Goal: Information Seeking & Learning: Learn about a topic

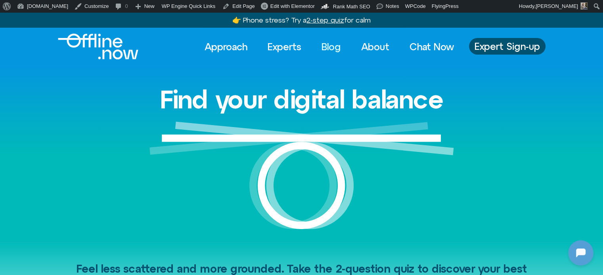
drag, startPoint x: 332, startPoint y: 47, endPoint x: 342, endPoint y: 73, distance: 27.8
click at [332, 47] on link "Blog" at bounding box center [331, 46] width 34 height 17
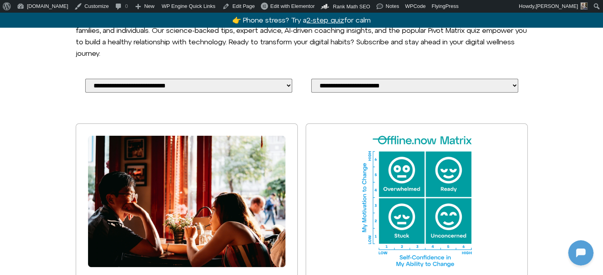
scroll to position [277, 0]
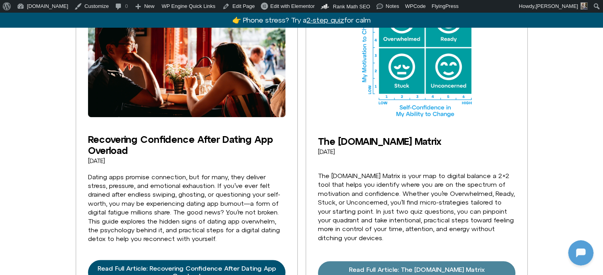
click at [378, 265] on link "Read Full Article: The [DOMAIN_NAME] Matrix" at bounding box center [416, 273] width 197 height 24
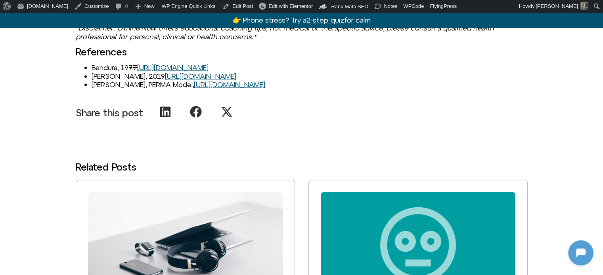
scroll to position [1902, 0]
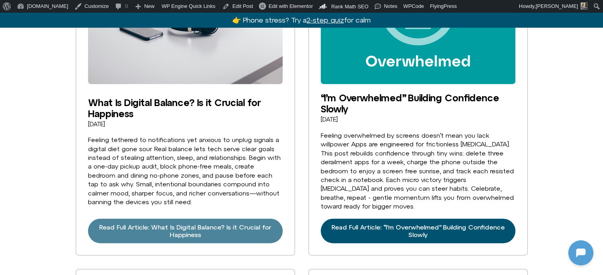
click at [187, 224] on span "Read Full Article: What Is Digital Balance? Is it Crucial for Happiness" at bounding box center [185, 231] width 176 height 15
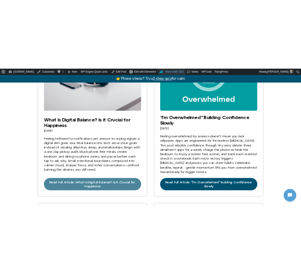
scroll to position [1905, 0]
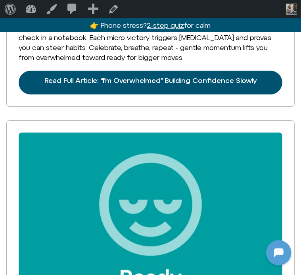
scroll to position [1505, 0]
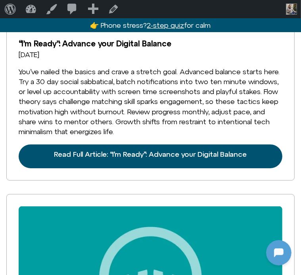
drag, startPoint x: 217, startPoint y: 16, endPoint x: 208, endPoint y: 19, distance: 9.6
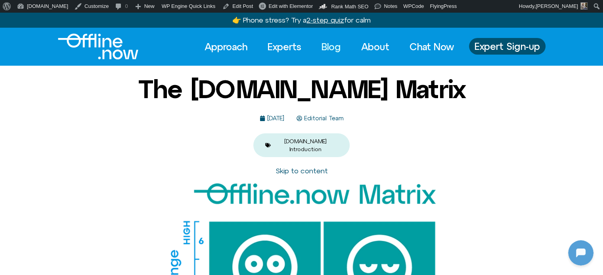
click at [333, 48] on link "Blog" at bounding box center [331, 46] width 34 height 17
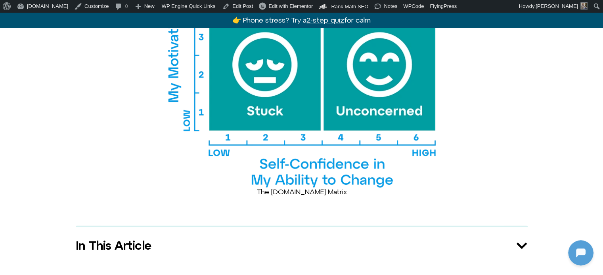
scroll to position [425, 0]
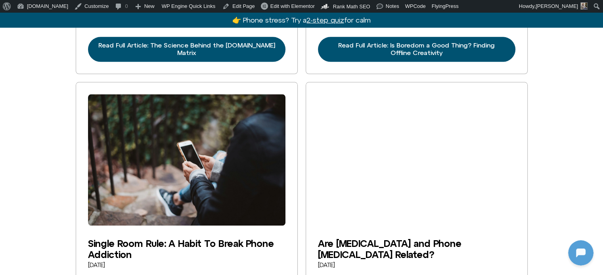
scroll to position [832, 0]
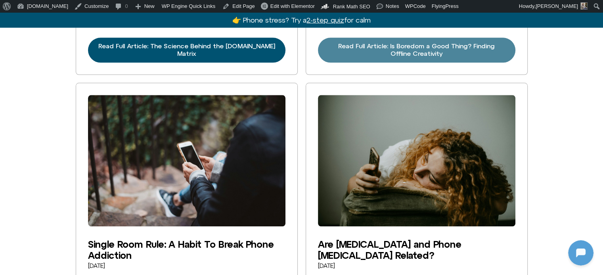
click at [372, 45] on span "Read Full Article: Is Boredom a Good Thing? Finding Offline Creativity" at bounding box center [416, 49] width 178 height 15
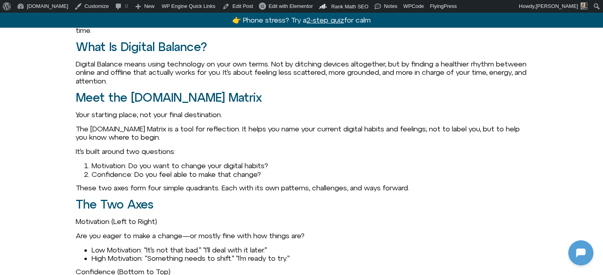
scroll to position [792, 0]
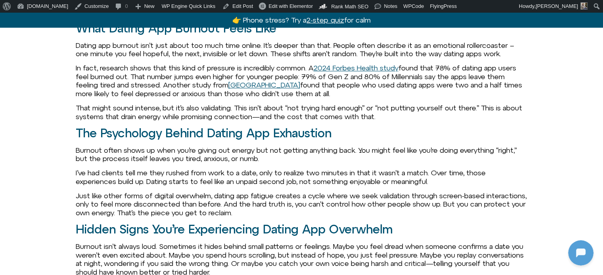
scroll to position [634, 0]
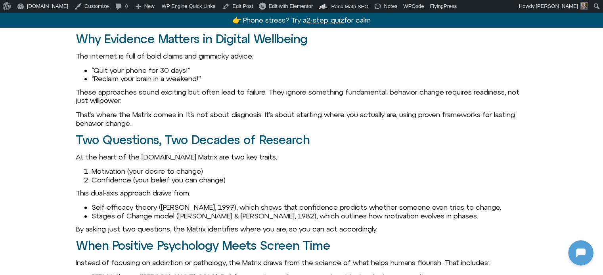
scroll to position [792, 0]
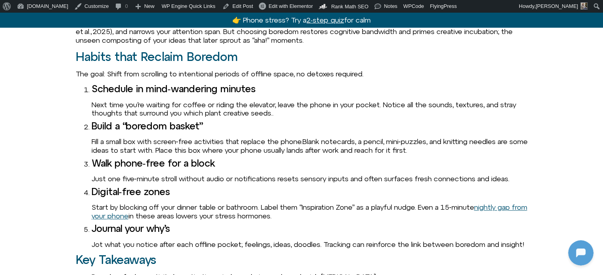
scroll to position [792, 0]
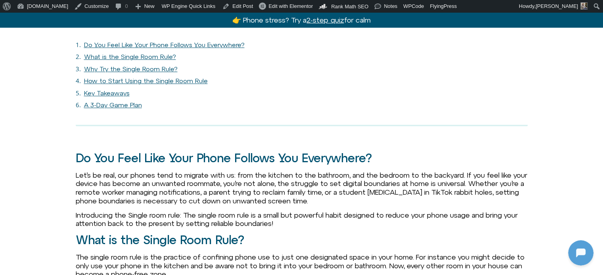
scroll to position [713, 0]
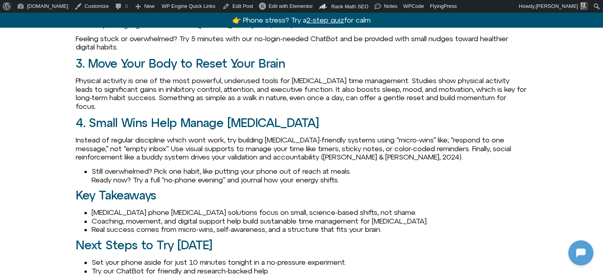
scroll to position [990, 0]
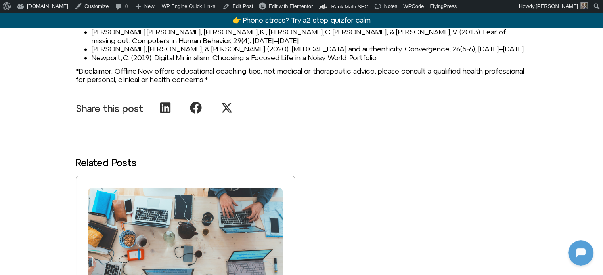
scroll to position [1109, 0]
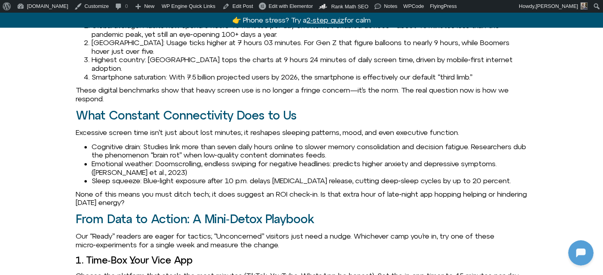
scroll to position [872, 0]
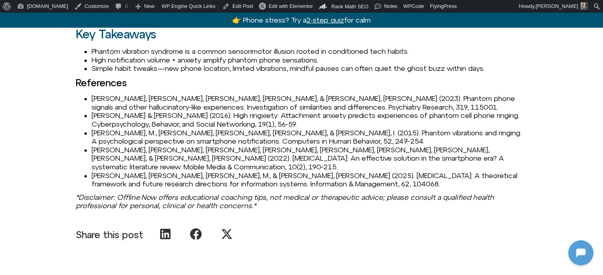
scroll to position [1188, 0]
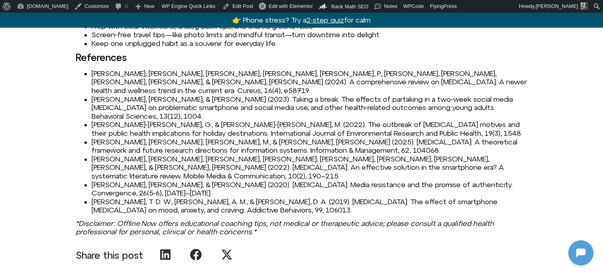
scroll to position [1228, 0]
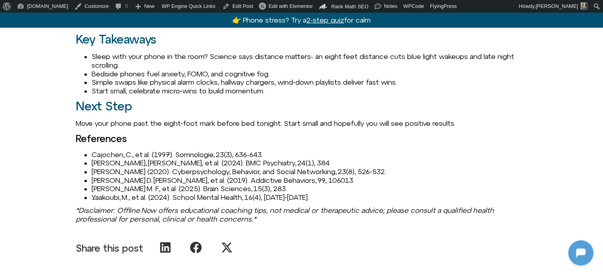
scroll to position [1188, 0]
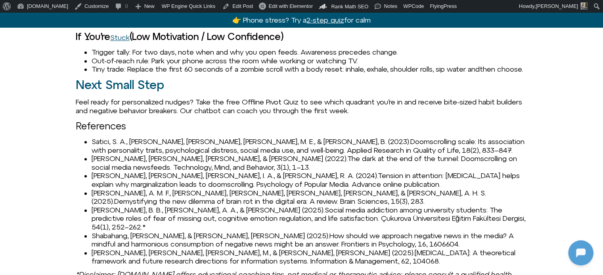
scroll to position [1188, 0]
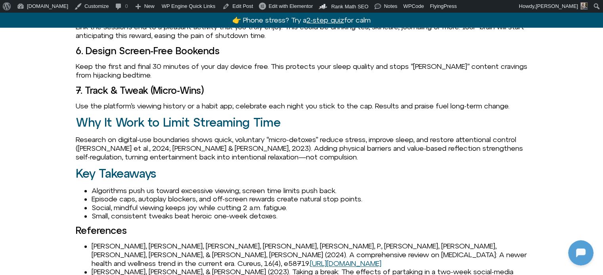
scroll to position [1228, 0]
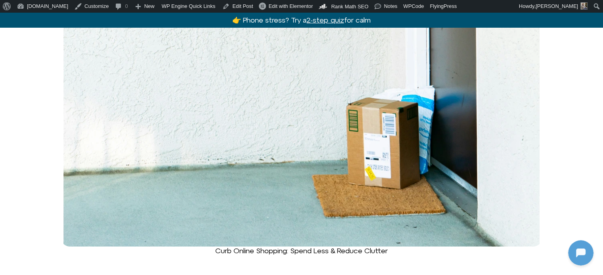
scroll to position [277, 0]
click at [305, 117] on img at bounding box center [301, 86] width 482 height 321
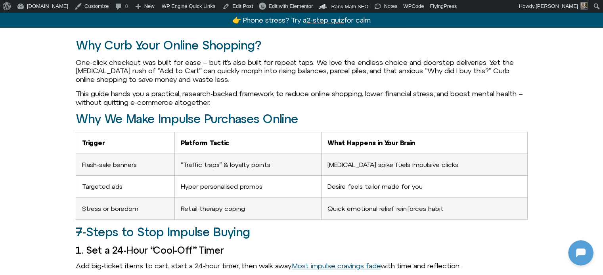
scroll to position [832, 0]
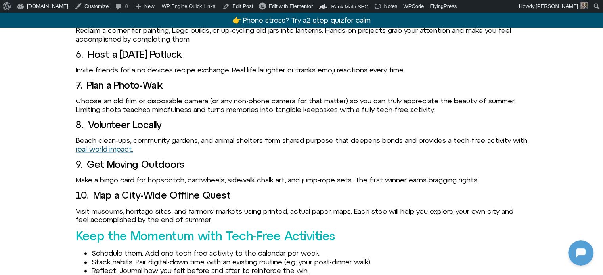
scroll to position [872, 0]
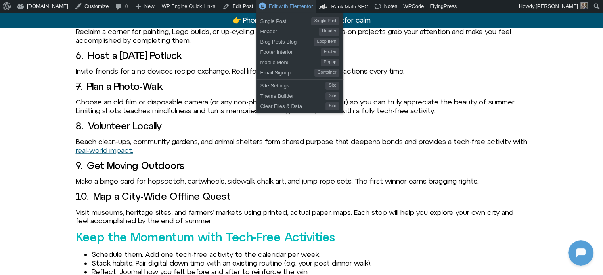
click at [268, 7] on span "Edit with Elementor" at bounding box center [290, 6] width 44 height 6
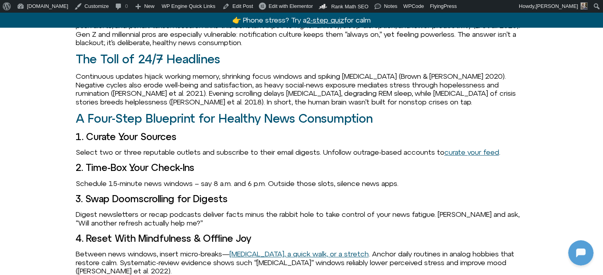
scroll to position [872, 0]
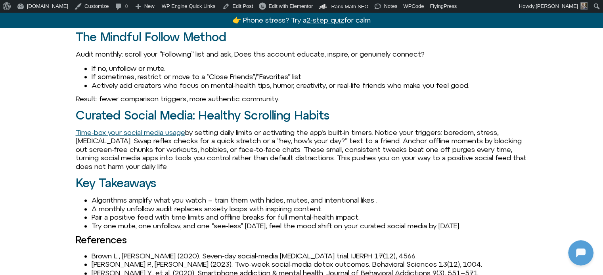
scroll to position [872, 0]
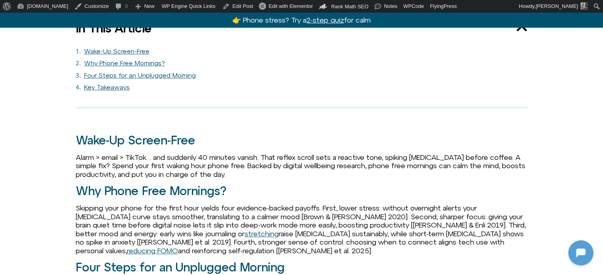
scroll to position [832, 0]
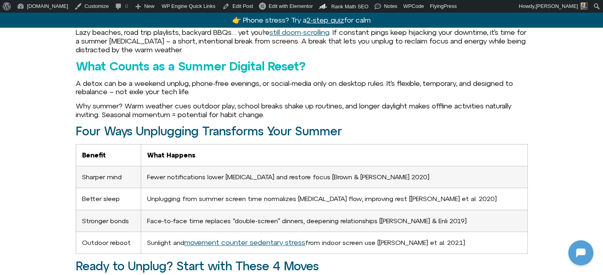
scroll to position [634, 0]
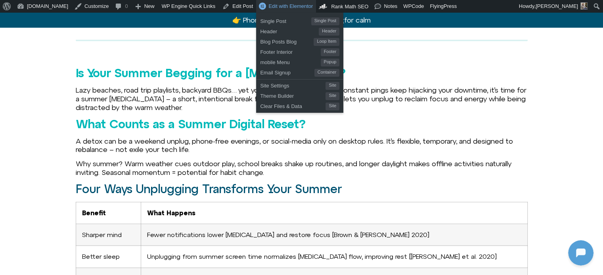
drag, startPoint x: 266, startPoint y: 8, endPoint x: 257, endPoint y: 5, distance: 9.4
click at [268, 8] on span "Edit with Elementor" at bounding box center [290, 6] width 44 height 6
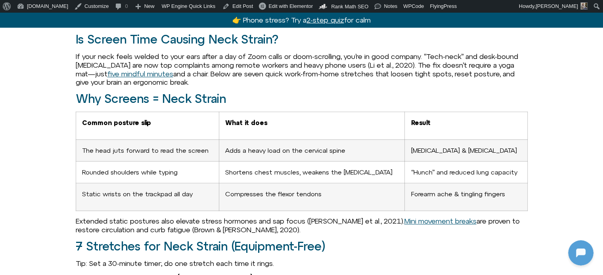
scroll to position [673, 0]
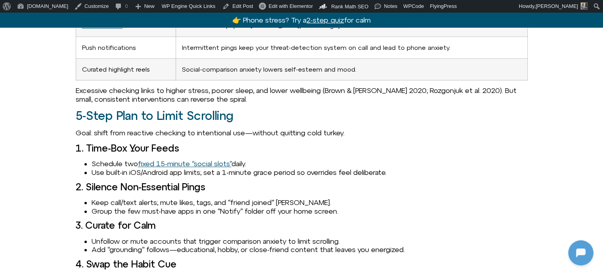
scroll to position [792, 0]
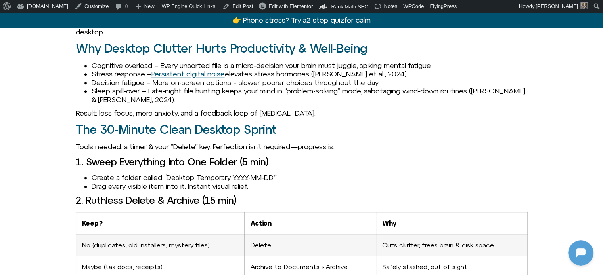
scroll to position [792, 0]
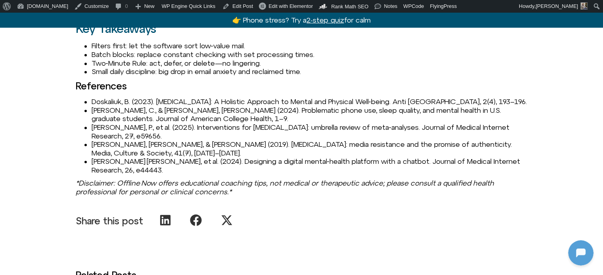
scroll to position [1149, 0]
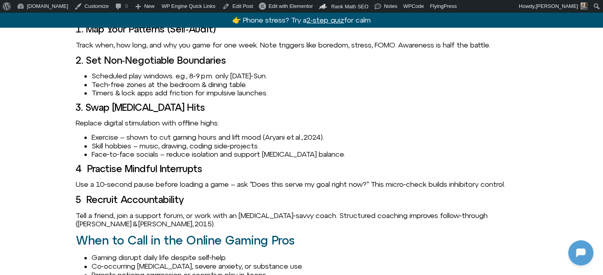
scroll to position [911, 0]
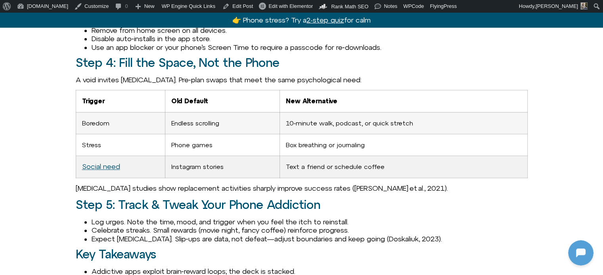
scroll to position [911, 0]
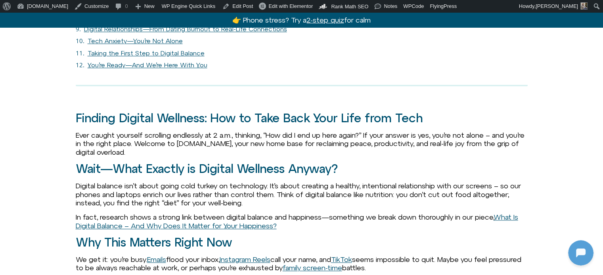
scroll to position [990, 0]
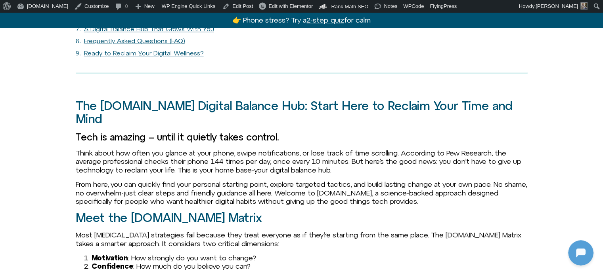
scroll to position [713, 0]
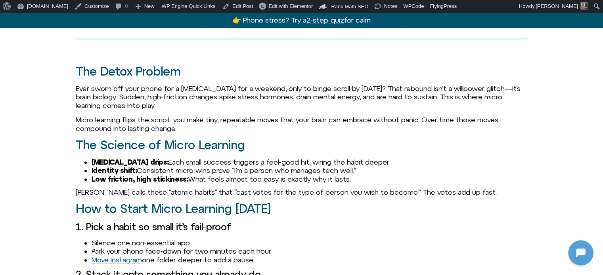
scroll to position [713, 0]
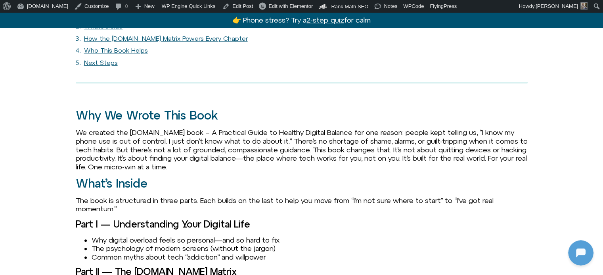
scroll to position [634, 0]
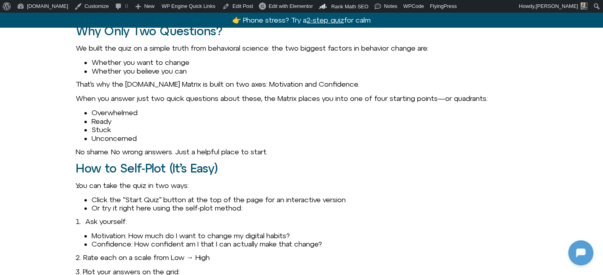
scroll to position [792, 0]
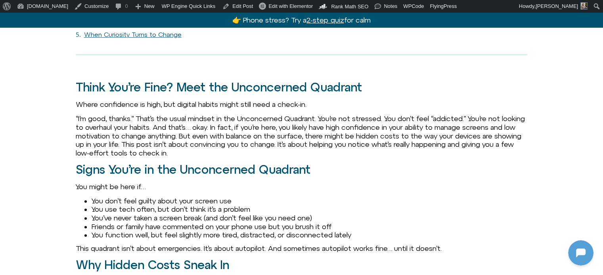
scroll to position [673, 0]
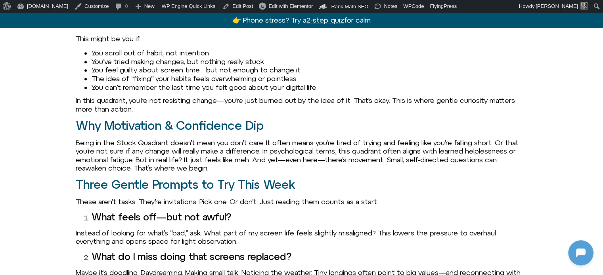
scroll to position [673, 0]
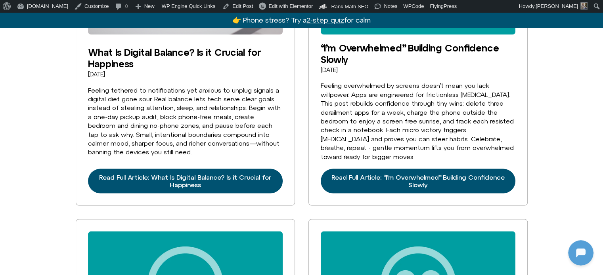
scroll to position [1466, 0]
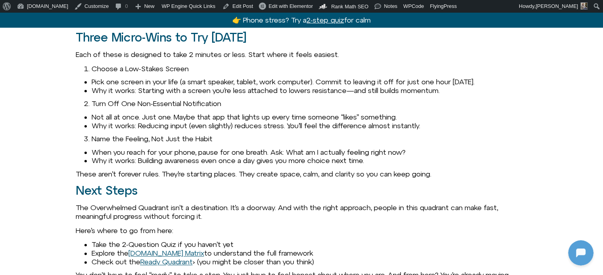
scroll to position [1268, 0]
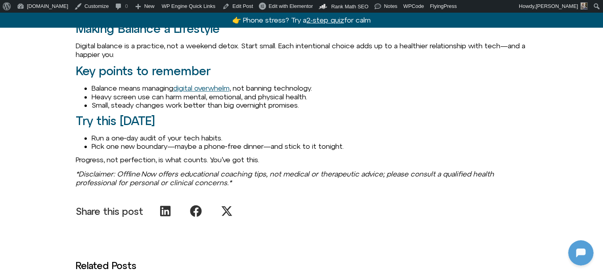
scroll to position [1307, 0]
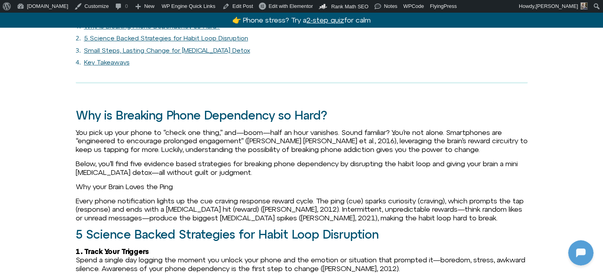
scroll to position [555, 0]
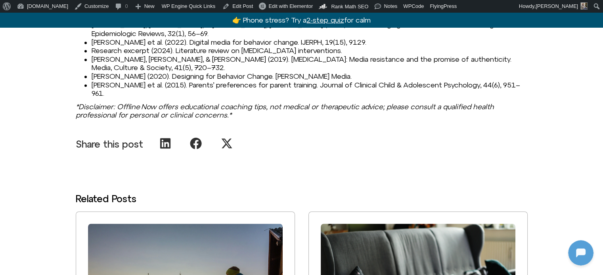
scroll to position [1624, 0]
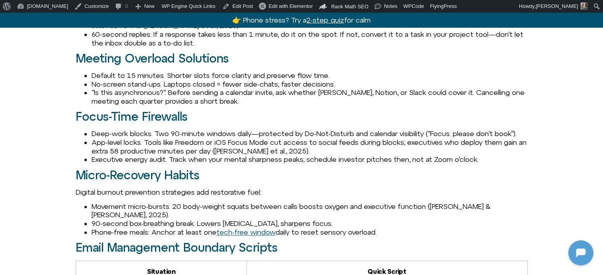
scroll to position [872, 0]
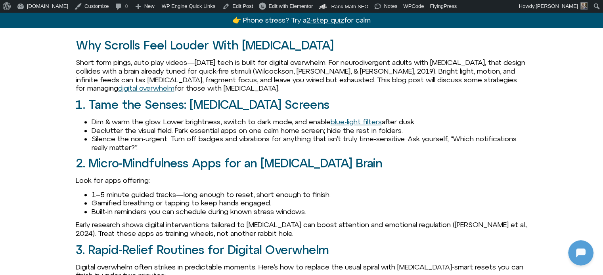
scroll to position [911, 0]
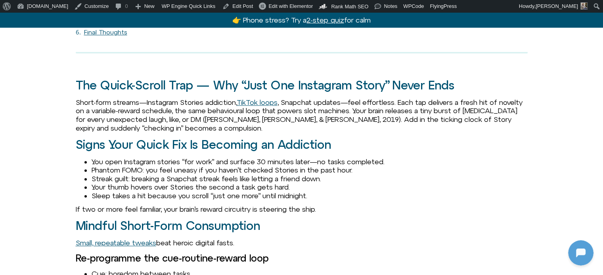
scroll to position [990, 0]
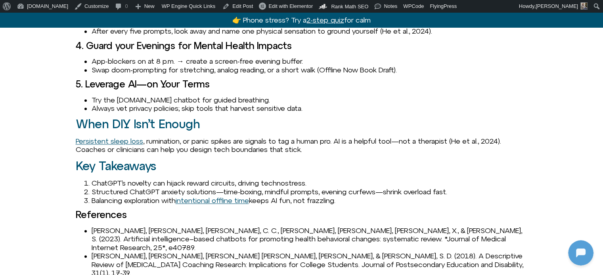
scroll to position [990, 0]
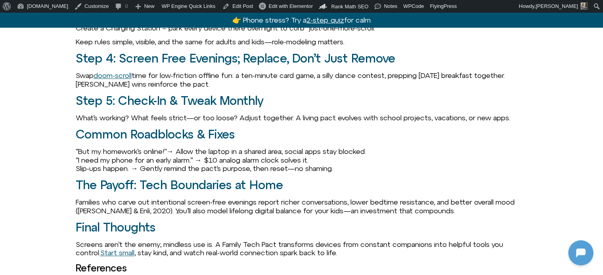
scroll to position [951, 0]
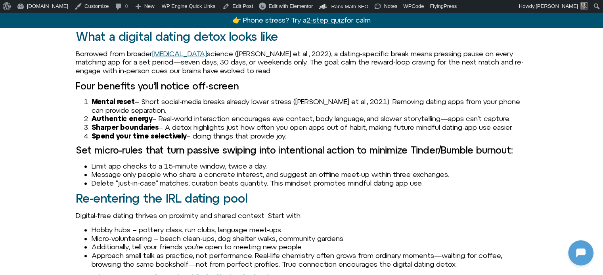
scroll to position [951, 0]
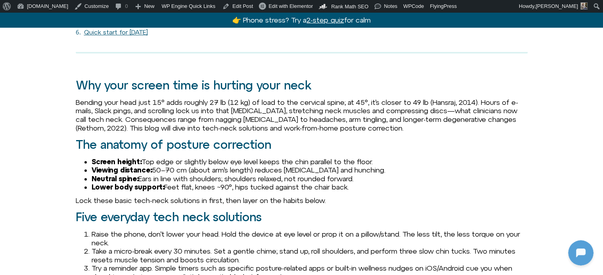
scroll to position [951, 0]
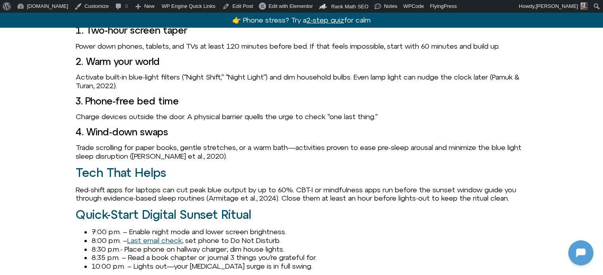
scroll to position [951, 0]
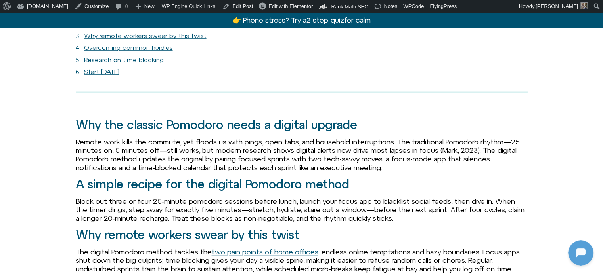
scroll to position [911, 0]
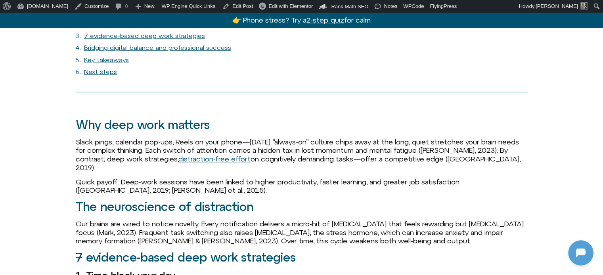
scroll to position [872, 0]
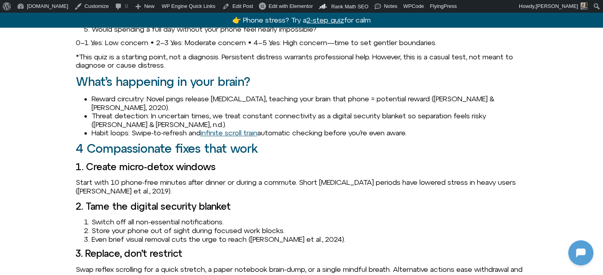
scroll to position [832, 0]
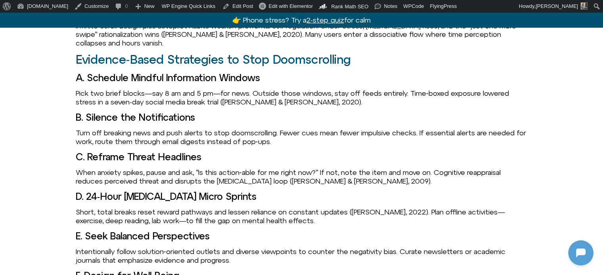
scroll to position [872, 0]
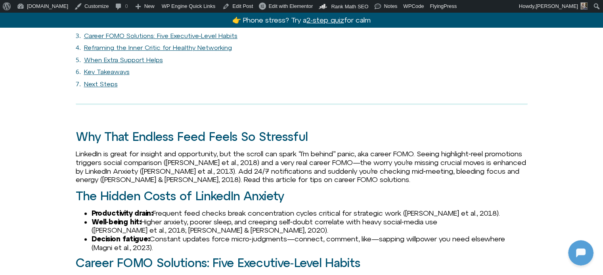
scroll to position [911, 0]
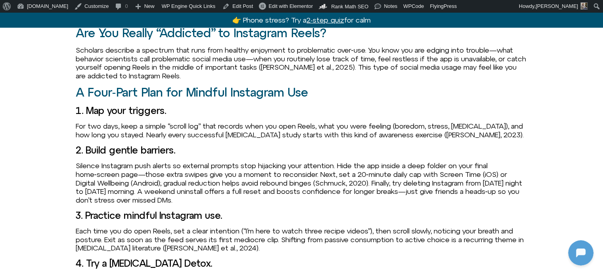
scroll to position [951, 0]
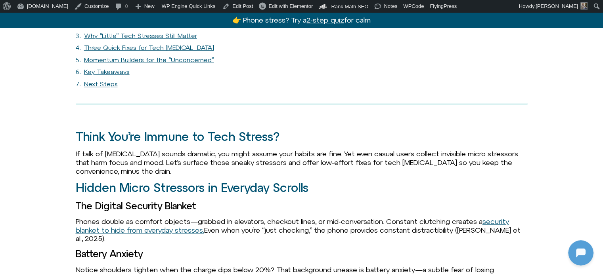
scroll to position [951, 0]
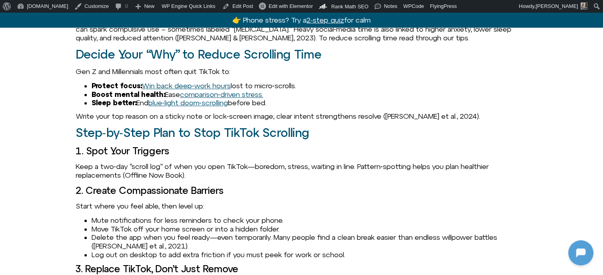
scroll to position [911, 0]
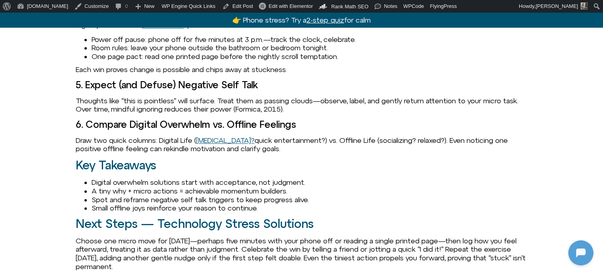
scroll to position [872, 0]
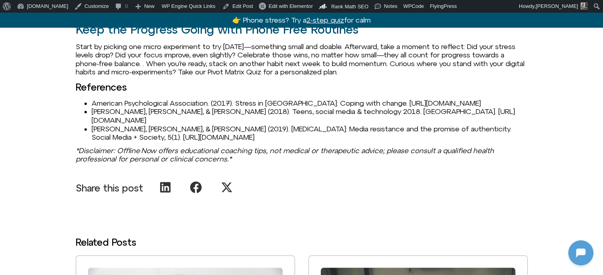
scroll to position [1307, 0]
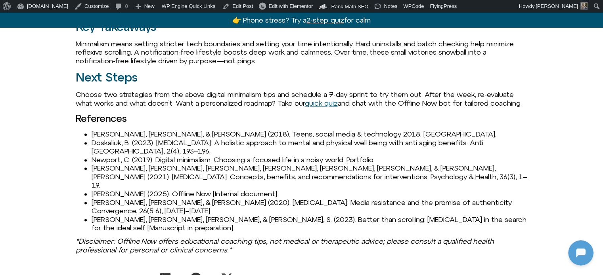
scroll to position [1228, 0]
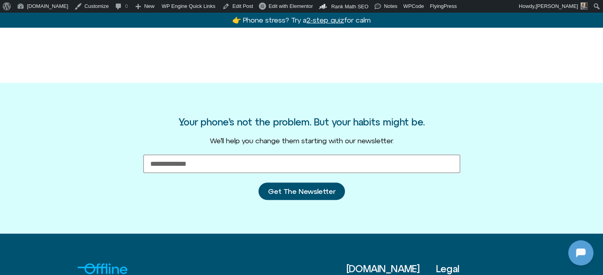
scroll to position [1426, 0]
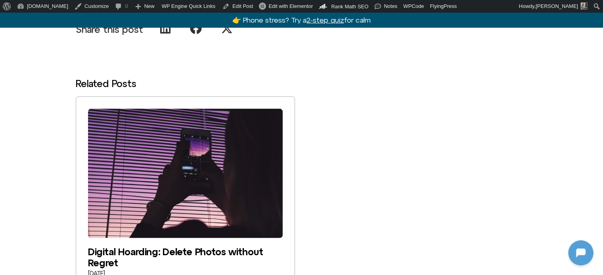
scroll to position [1822, 0]
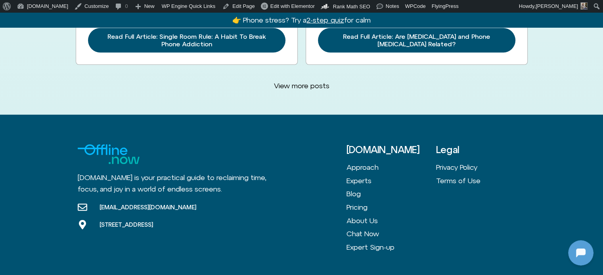
scroll to position [2286, 0]
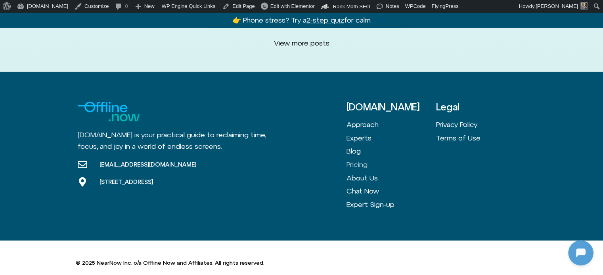
click at [366, 158] on link "Pricing" at bounding box center [391, 164] width 90 height 13
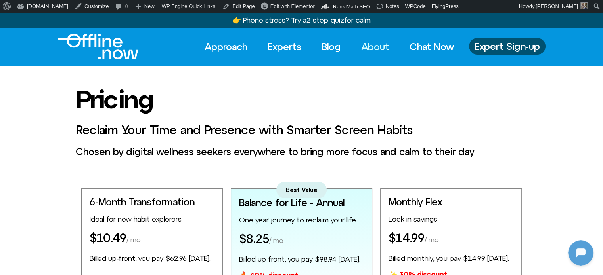
click at [384, 45] on link "About" at bounding box center [375, 46] width 42 height 17
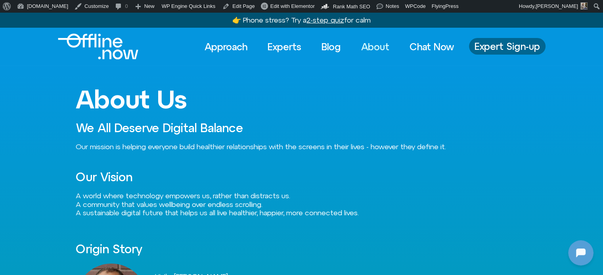
click at [508, 45] on span "Expert Sign-up" at bounding box center [506, 46] width 65 height 10
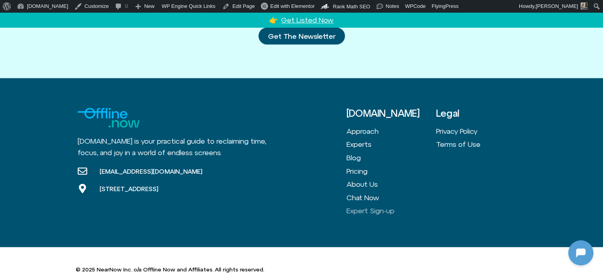
scroll to position [1476, 0]
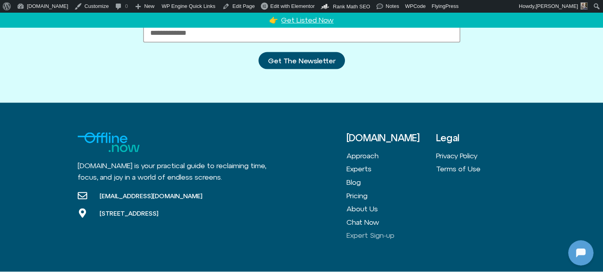
click at [300, 18] on link "Get Listed Now" at bounding box center [307, 20] width 52 height 8
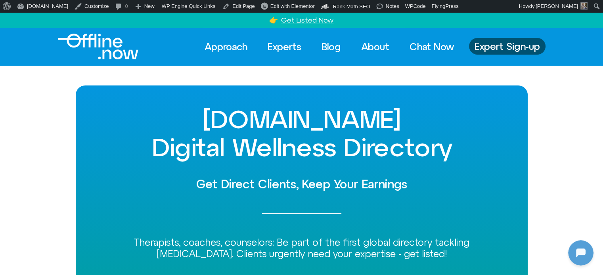
click at [80, 44] on img "Logo" at bounding box center [98, 47] width 80 height 26
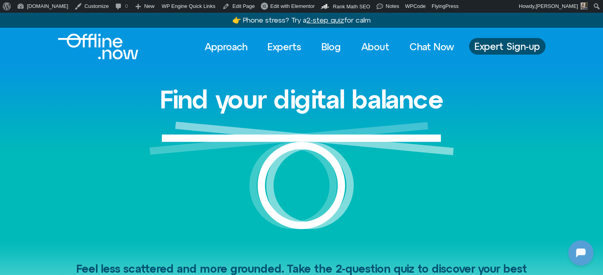
click at [325, 18] on u "2-step quiz" at bounding box center [324, 20] width 37 height 8
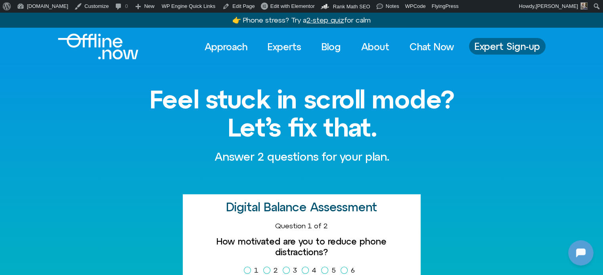
click at [491, 46] on span "Expert Sign-up" at bounding box center [506, 46] width 65 height 10
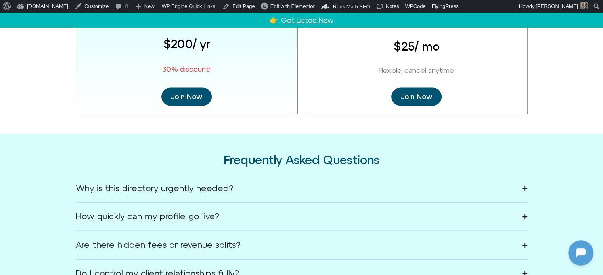
scroll to position [1070, 0]
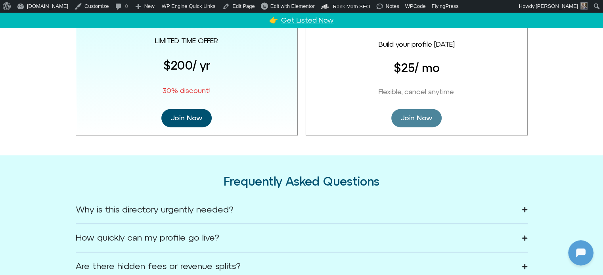
click at [426, 121] on span "Join Now" at bounding box center [416, 118] width 31 height 9
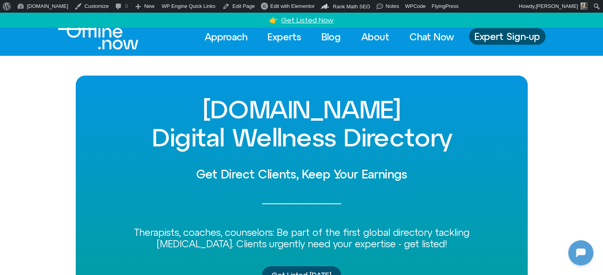
scroll to position [0, 0]
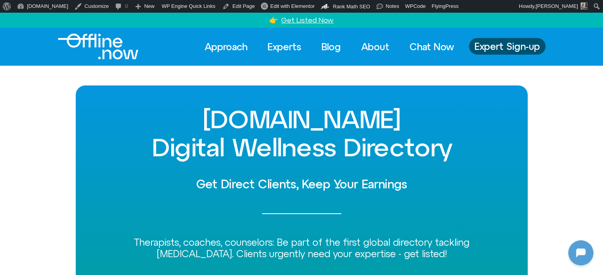
click at [97, 42] on img "Logo" at bounding box center [98, 47] width 80 height 26
